Goal: Find contact information: Find contact information

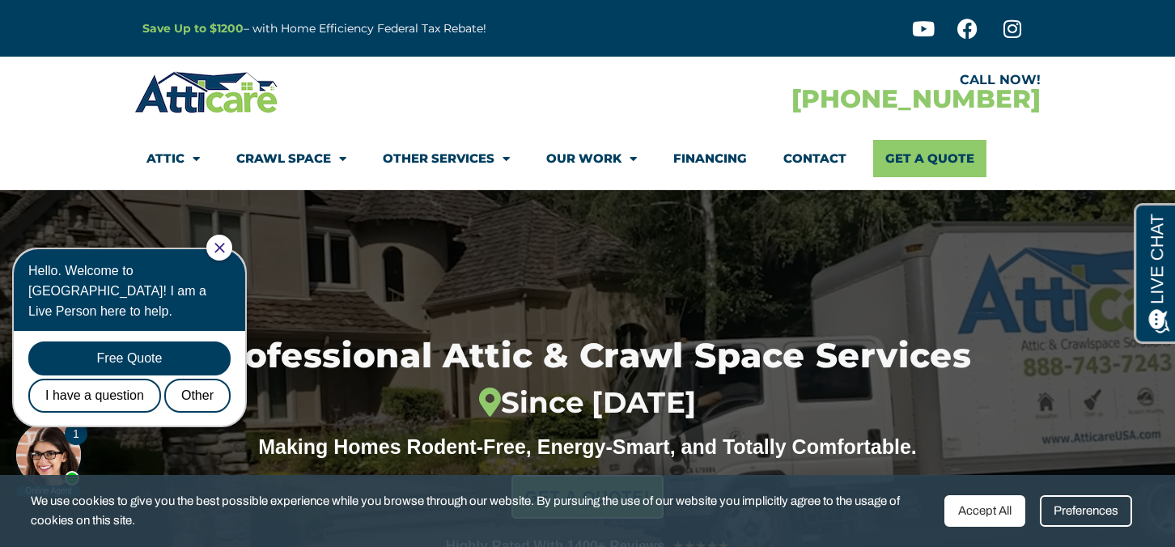
click at [224, 252] on icon "Close Chat" at bounding box center [219, 248] width 10 height 10
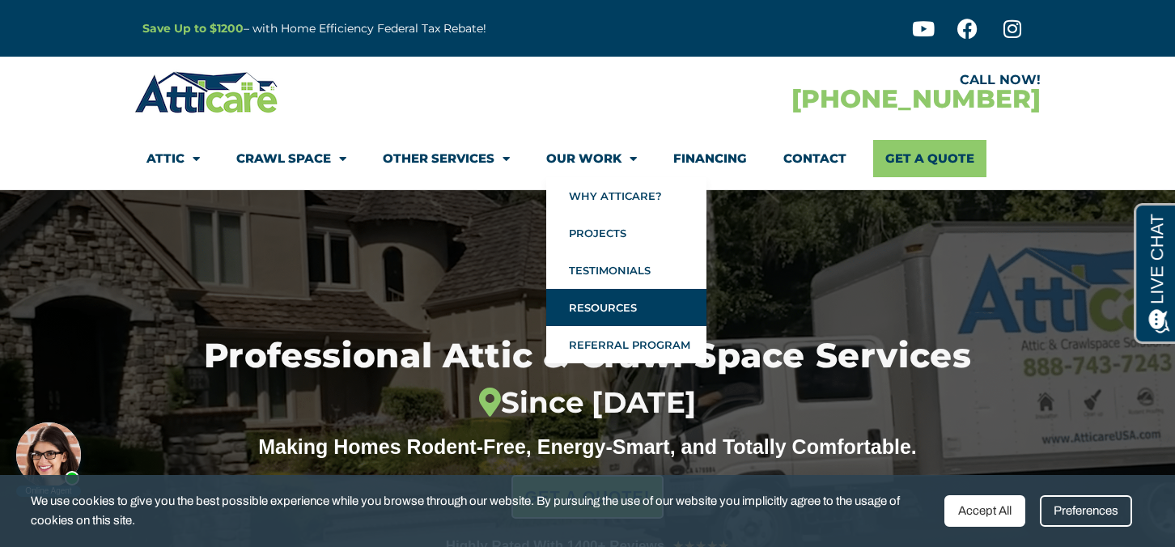
click at [610, 307] on link "Resources" at bounding box center [626, 307] width 160 height 37
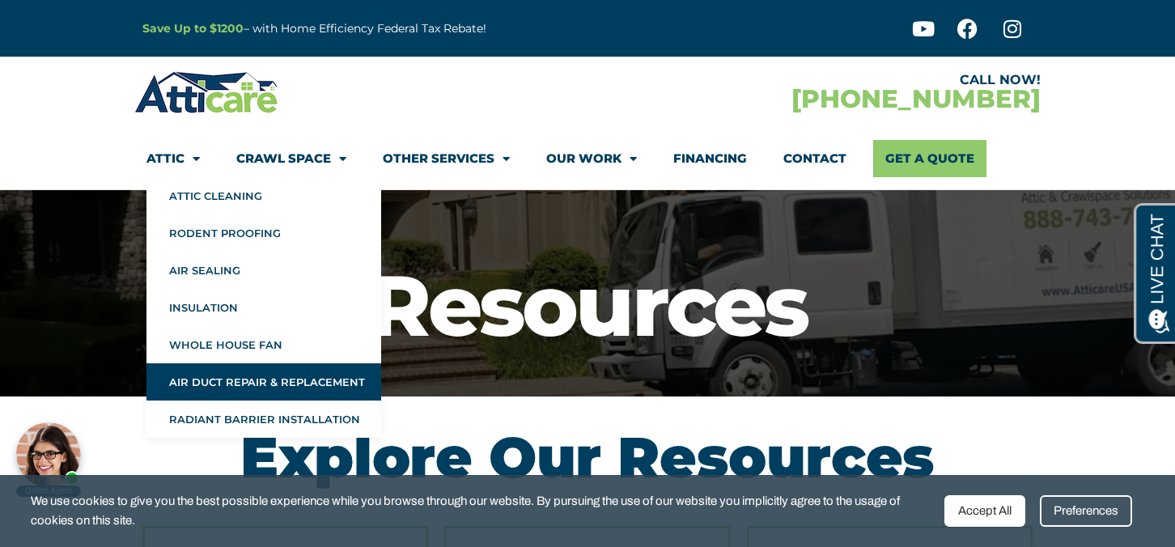
click at [199, 375] on link "Air Duct Repair & Replacement" at bounding box center [263, 381] width 235 height 37
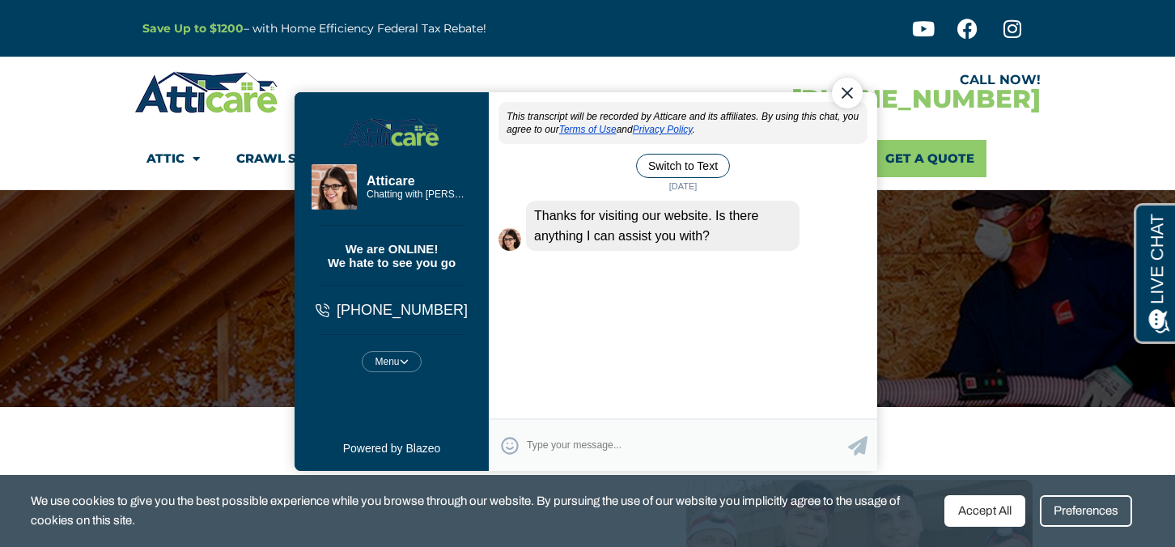
click at [851, 92] on div "Close Chat" at bounding box center [847, 93] width 31 height 31
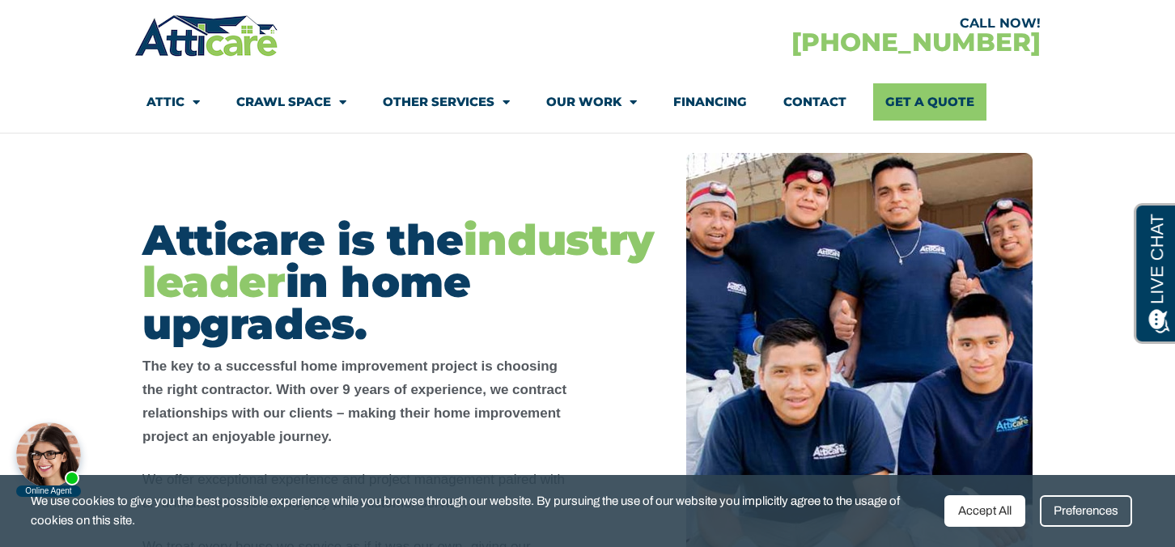
scroll to position [392, 0]
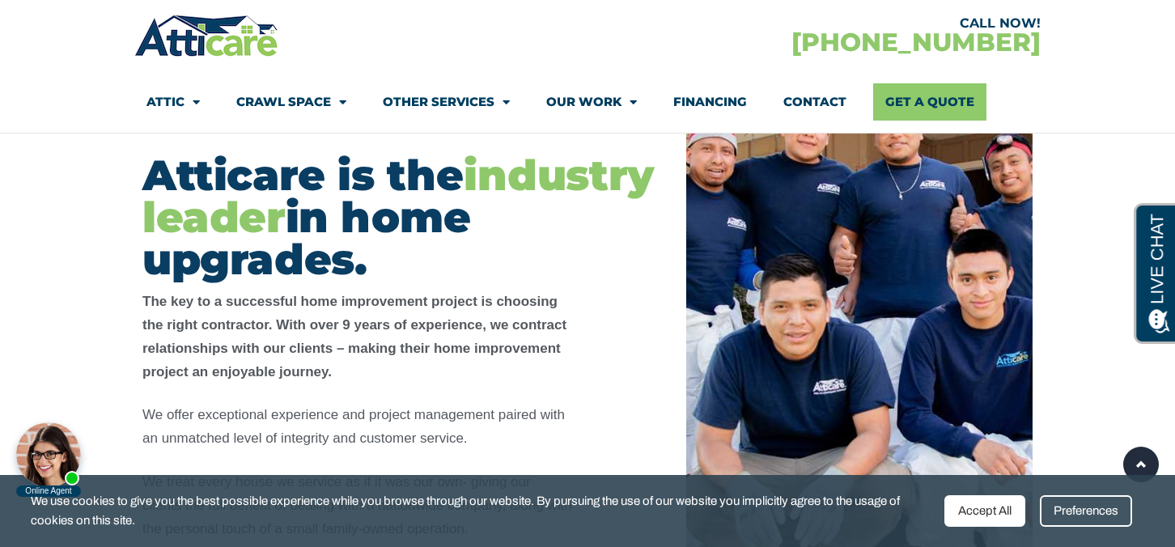
click at [718, 245] on img at bounding box center [859, 327] width 346 height 478
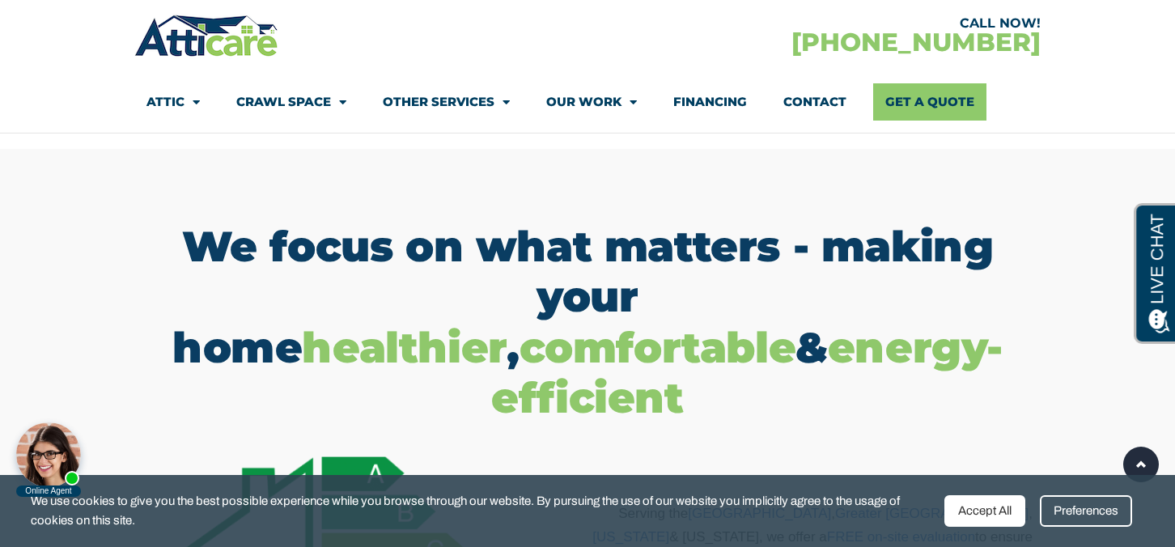
scroll to position [871, 0]
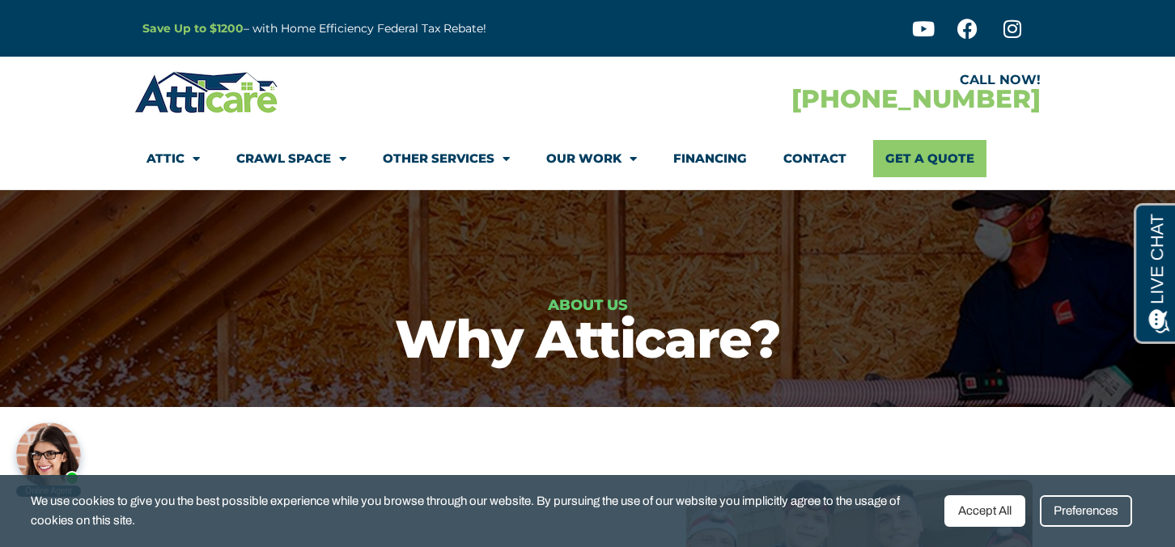
click at [234, 32] on strong "Save Up to $1200" at bounding box center [192, 28] width 101 height 15
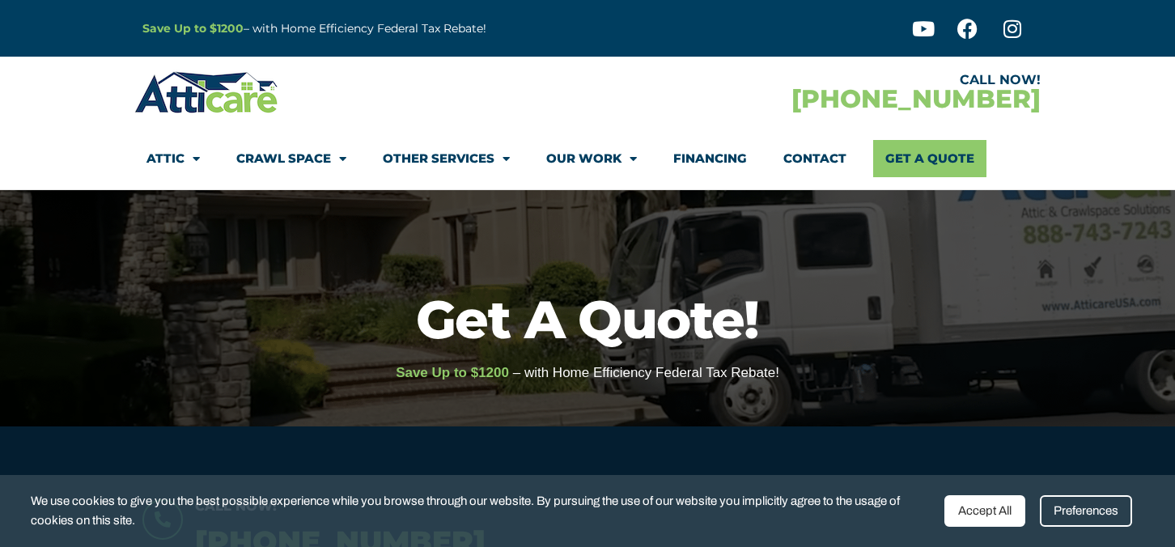
click at [167, 22] on strong "Save Up to $1200" at bounding box center [192, 28] width 101 height 15
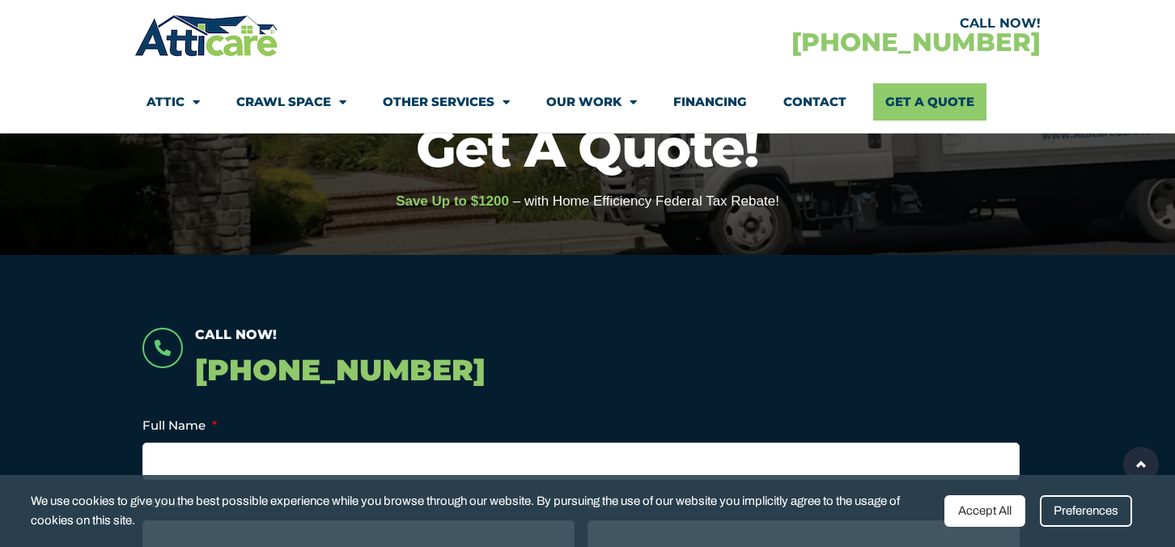
scroll to position [172, 0]
click at [1088, 507] on div "Preferences" at bounding box center [1086, 511] width 92 height 32
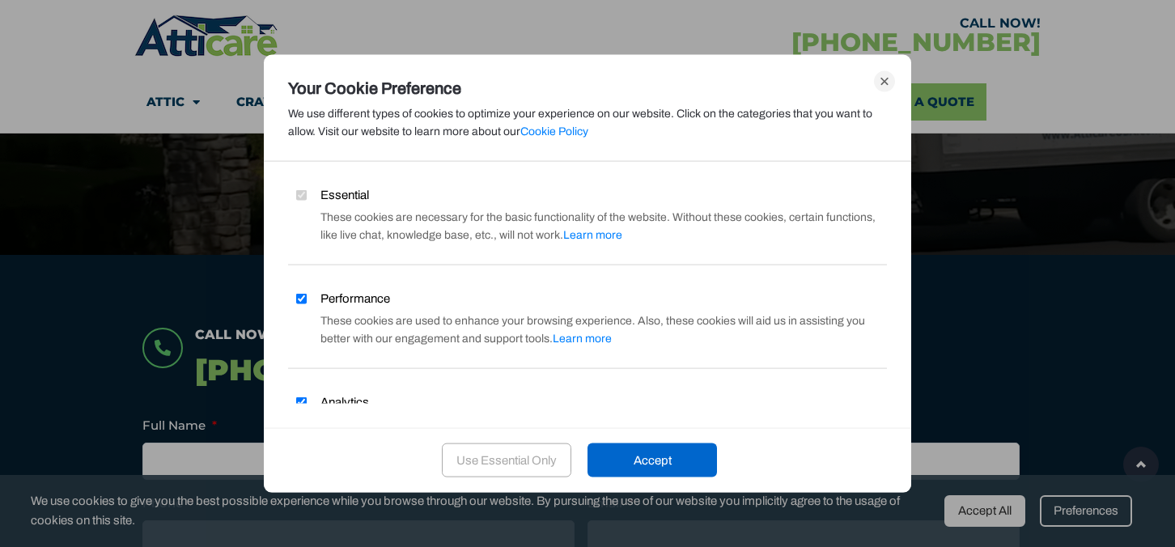
click at [537, 471] on div "Use Essential Only" at bounding box center [506, 460] width 129 height 34
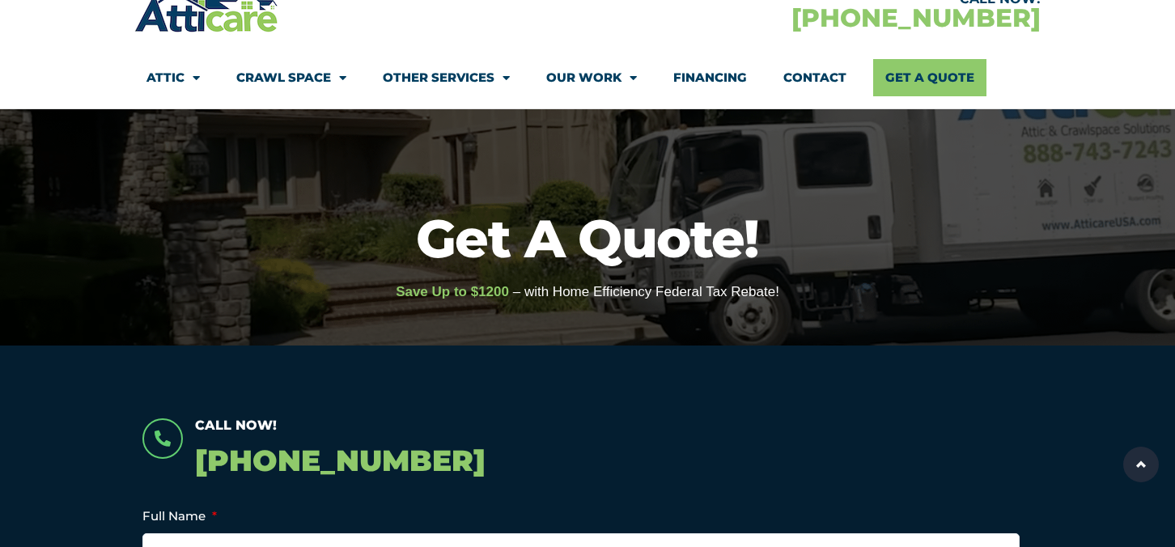
scroll to position [0, 0]
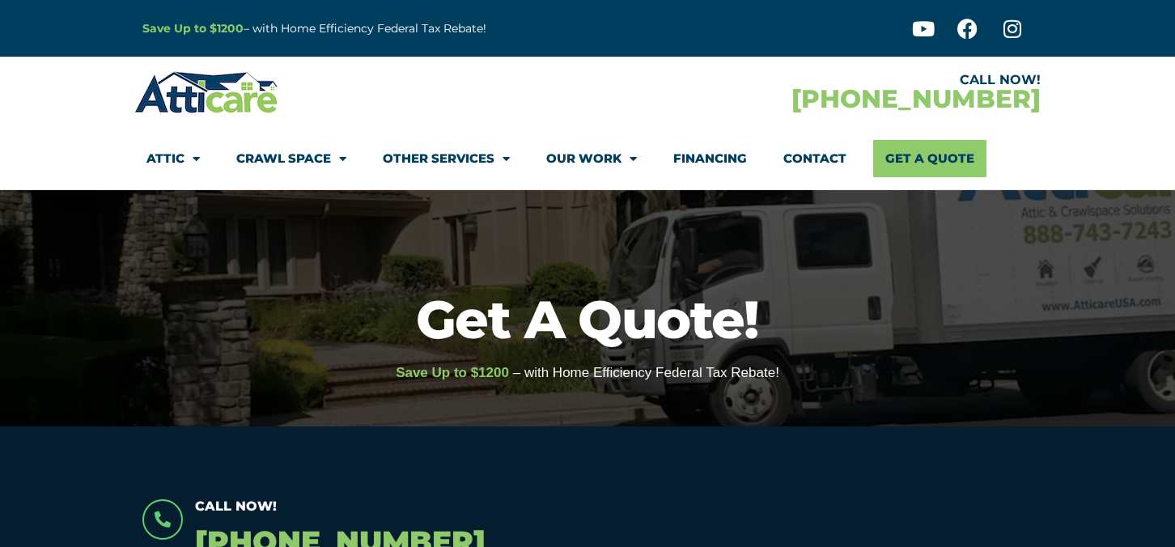
click at [827, 159] on link "Contact" at bounding box center [814, 158] width 63 height 37
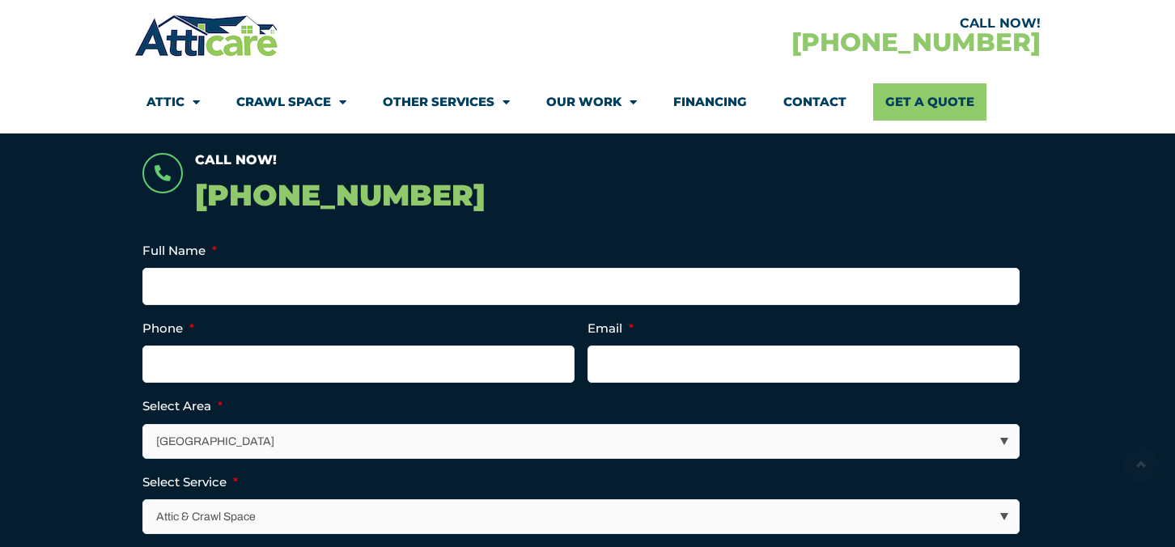
scroll to position [374, 0]
